Goal: Transaction & Acquisition: Purchase product/service

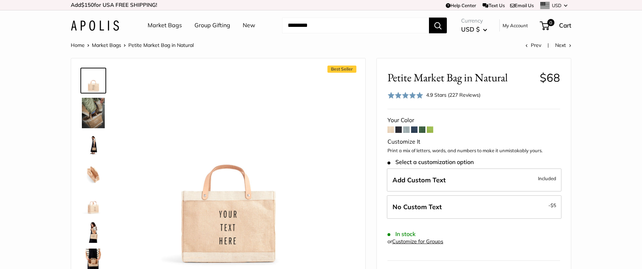
click at [161, 24] on link "Market Bags" at bounding box center [165, 25] width 34 height 11
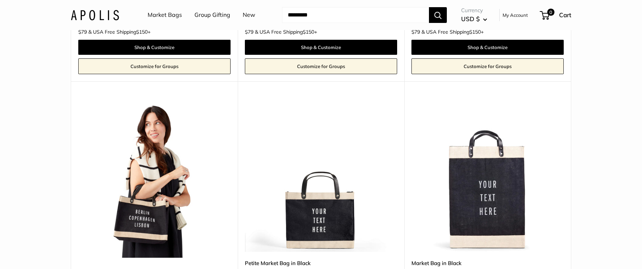
scroll to position [3065, 0]
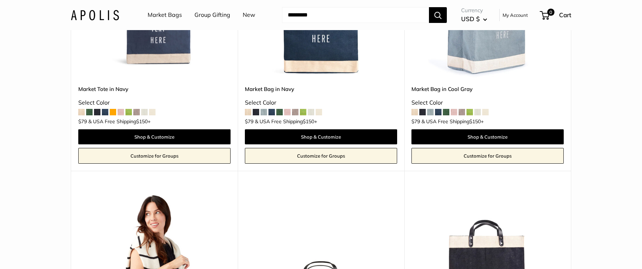
click at [172, 13] on link "Market Bags" at bounding box center [165, 15] width 34 height 11
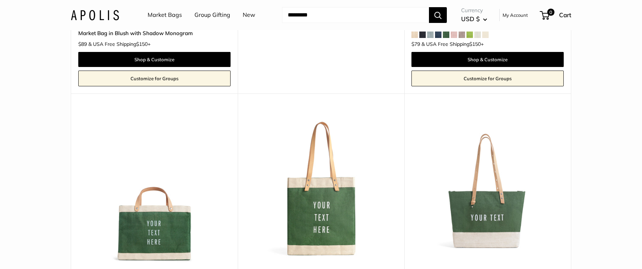
scroll to position [1931, 0]
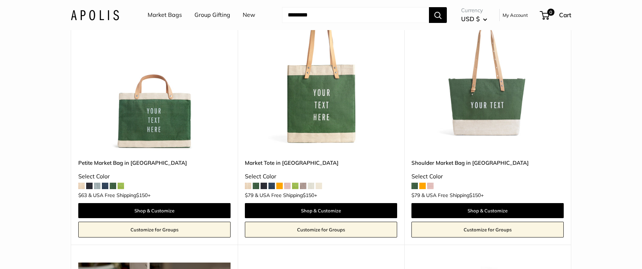
click at [0, 0] on img at bounding box center [0, 0] width 0 height 0
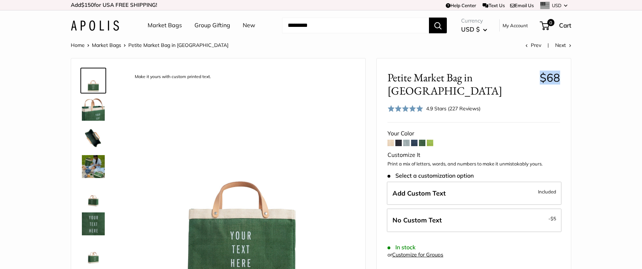
drag, startPoint x: 544, startPoint y: 73, endPoint x: 566, endPoint y: 73, distance: 22.2
click at [566, 73] on div "Petite Market Bag in [GEOGRAPHIC_DATA] $68 Rated 4.9 out of 5 4.9 Stars (227 Re…" at bounding box center [474, 264] width 194 height 412
